Goal: Use online tool/utility: Use online tool/utility

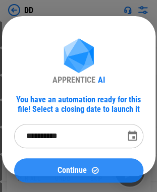
click at [98, 169] on img at bounding box center [95, 170] width 9 height 9
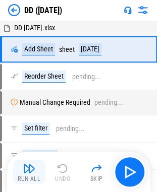
click at [32, 176] on div "Run All" at bounding box center [29, 179] width 23 height 6
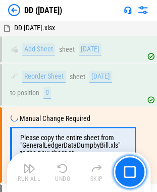
scroll to position [48, 0]
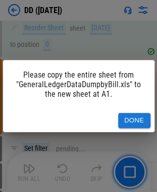
click at [140, 118] on button "Done" at bounding box center [134, 121] width 32 height 16
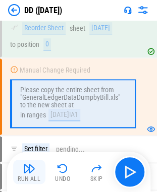
click at [31, 172] on img "button" at bounding box center [29, 168] width 12 height 12
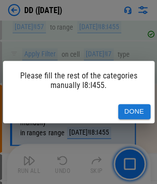
scroll to position [3280, 0]
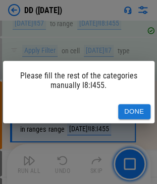
click at [139, 110] on button "Done" at bounding box center [134, 112] width 32 height 16
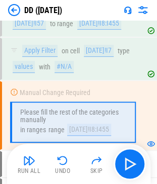
click at [27, 167] on button "Run All" at bounding box center [29, 164] width 32 height 24
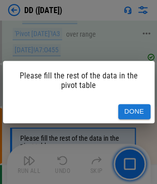
scroll to position [3557, 0]
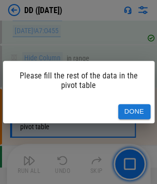
click at [134, 112] on button "Done" at bounding box center [134, 112] width 32 height 16
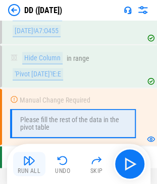
click at [28, 160] on img "button" at bounding box center [29, 161] width 12 height 12
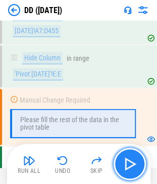
click at [134, 166] on img "button" at bounding box center [129, 164] width 16 height 16
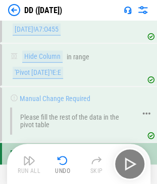
scroll to position [3565, 0]
